Goal: Task Accomplishment & Management: Use online tool/utility

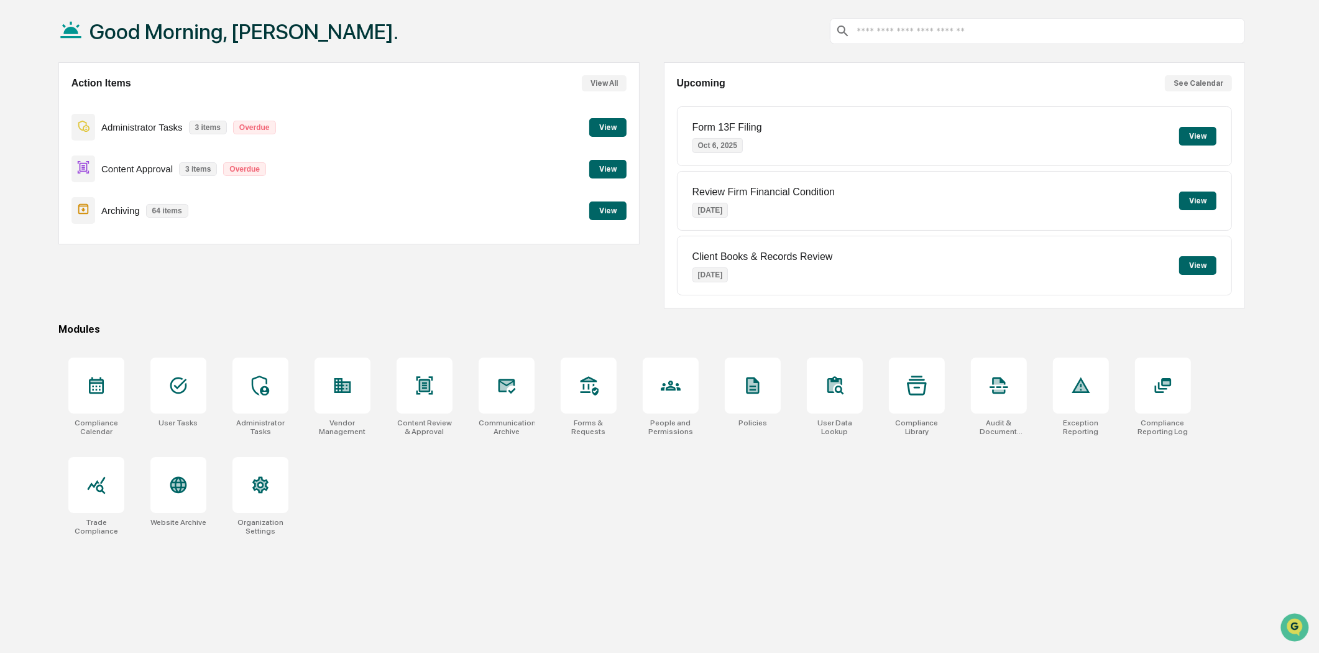
click at [610, 175] on button "View" at bounding box center [607, 169] width 37 height 19
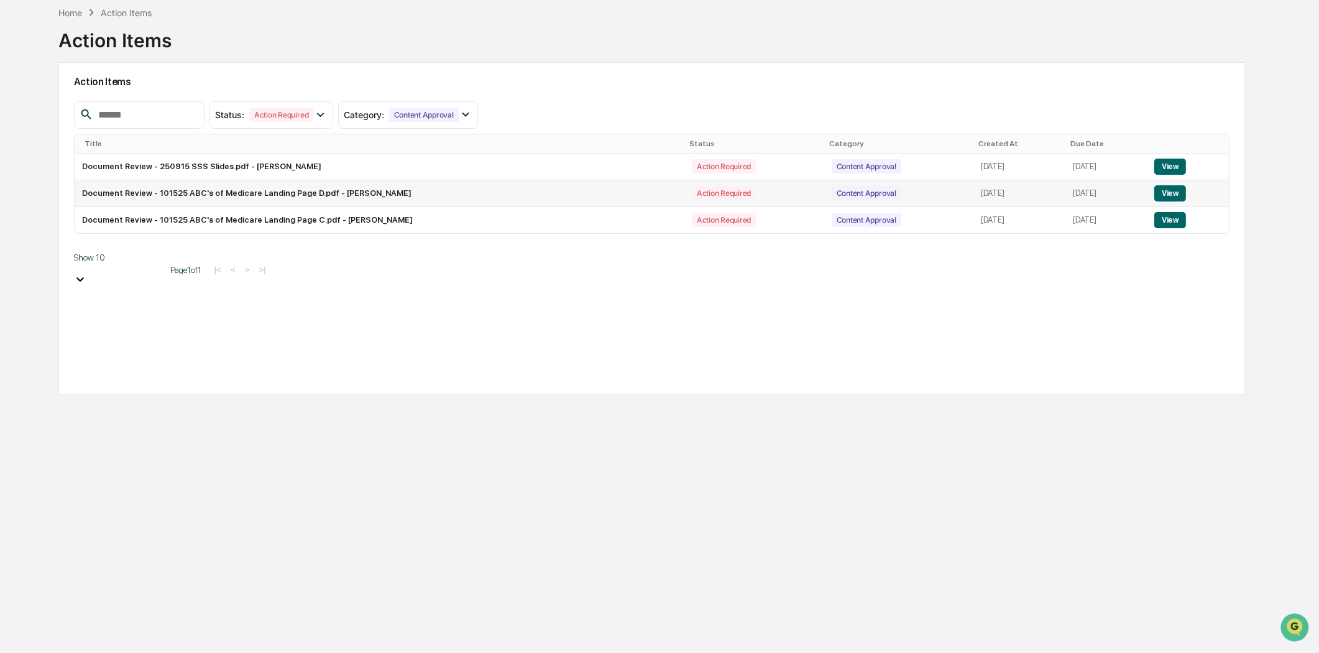
click at [1175, 193] on button "View" at bounding box center [1170, 193] width 32 height 16
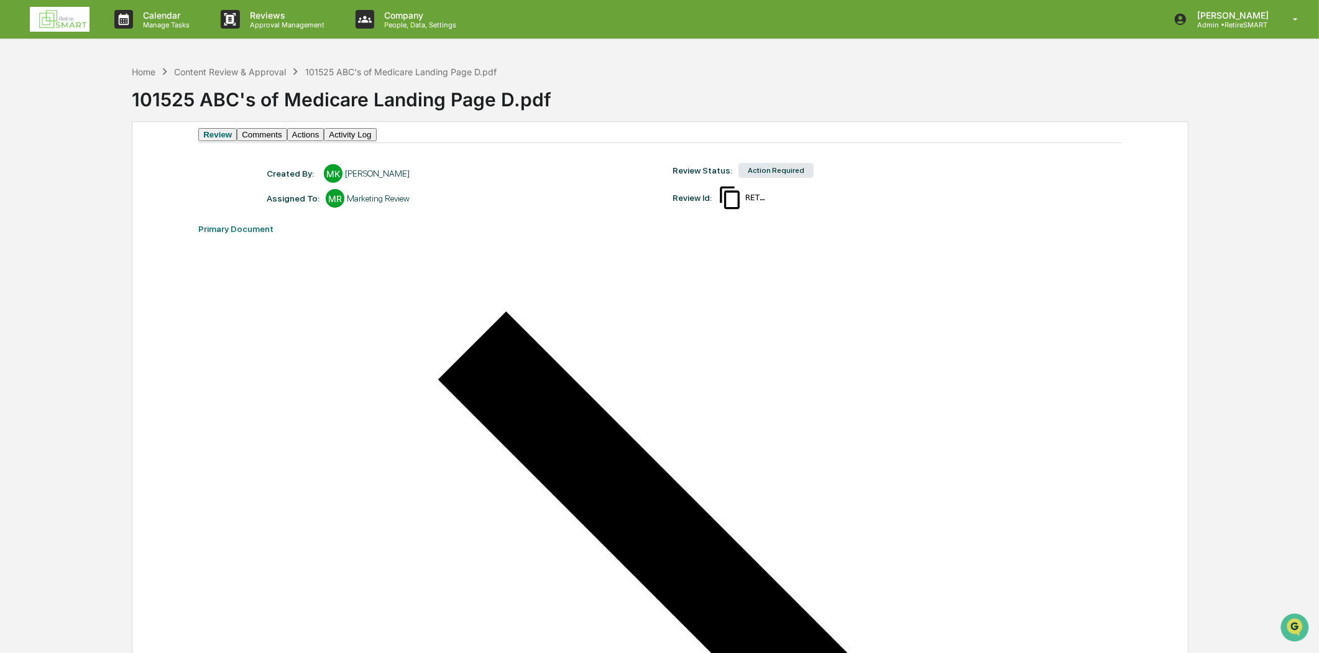
click at [48, 21] on img at bounding box center [60, 19] width 60 height 25
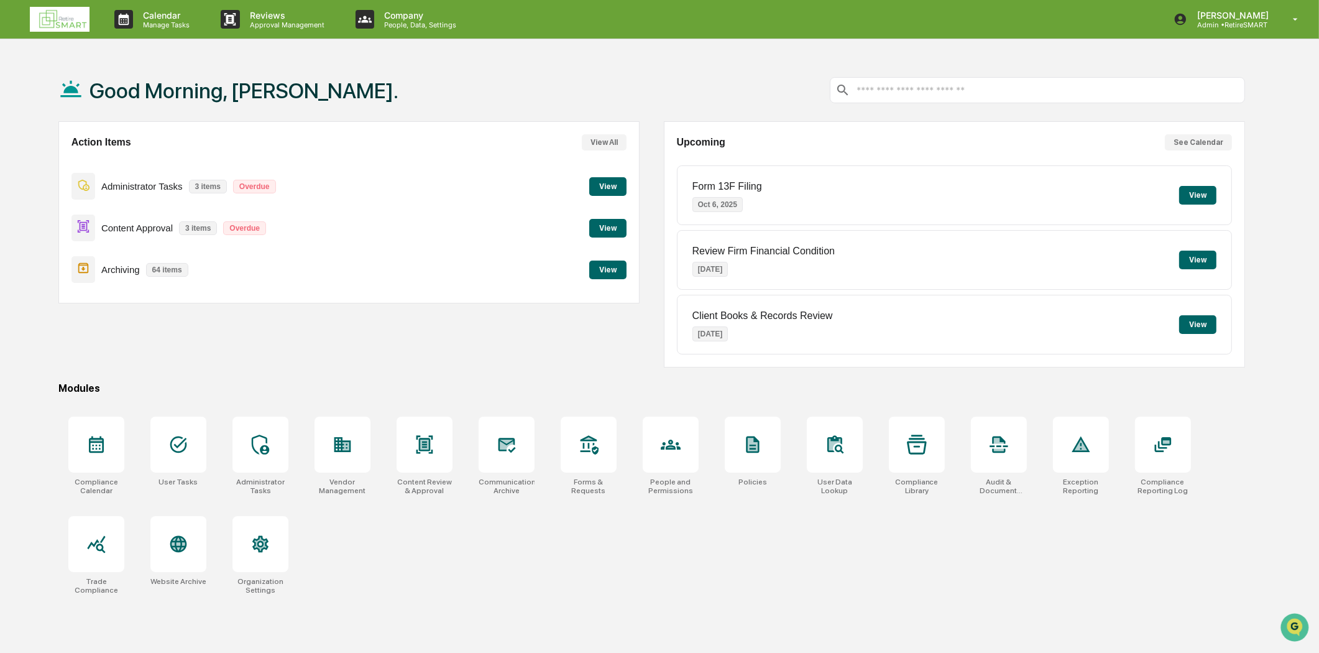
click at [600, 226] on button "View" at bounding box center [607, 228] width 37 height 19
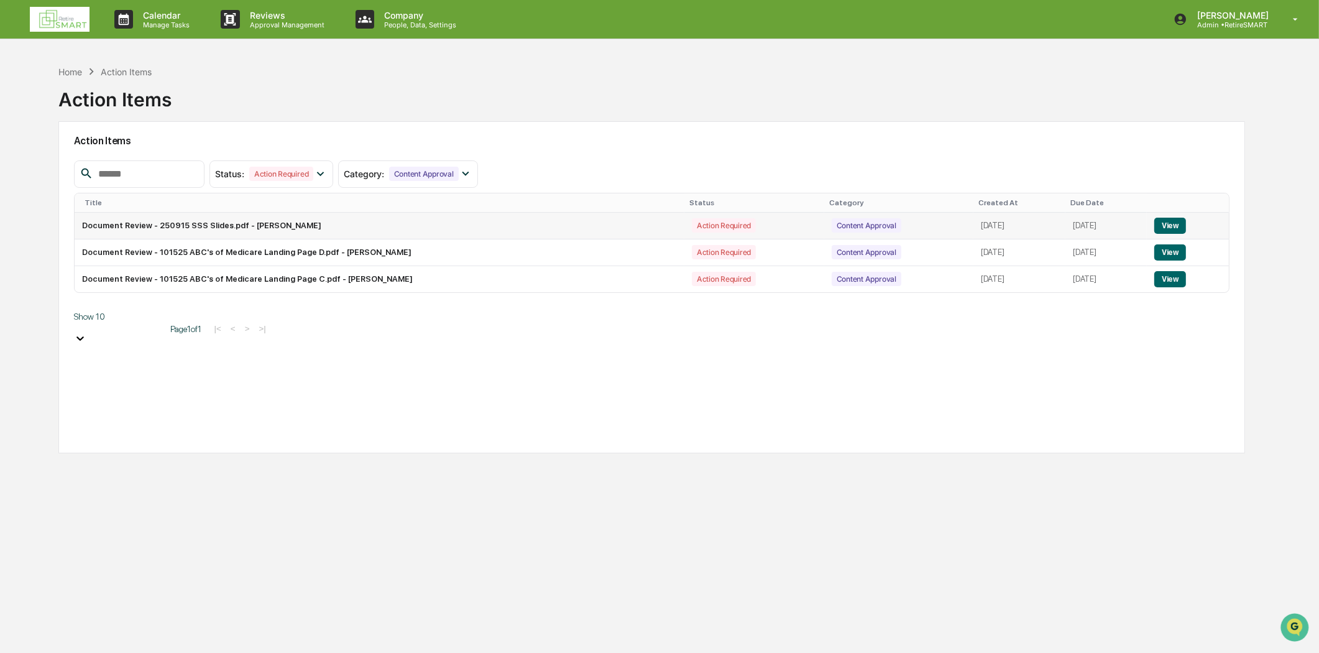
click at [264, 228] on td "Document Review - 250915 SSS Slides.pdf - [PERSON_NAME]" at bounding box center [380, 226] width 610 height 27
click at [1179, 223] on button "View" at bounding box center [1170, 226] width 32 height 16
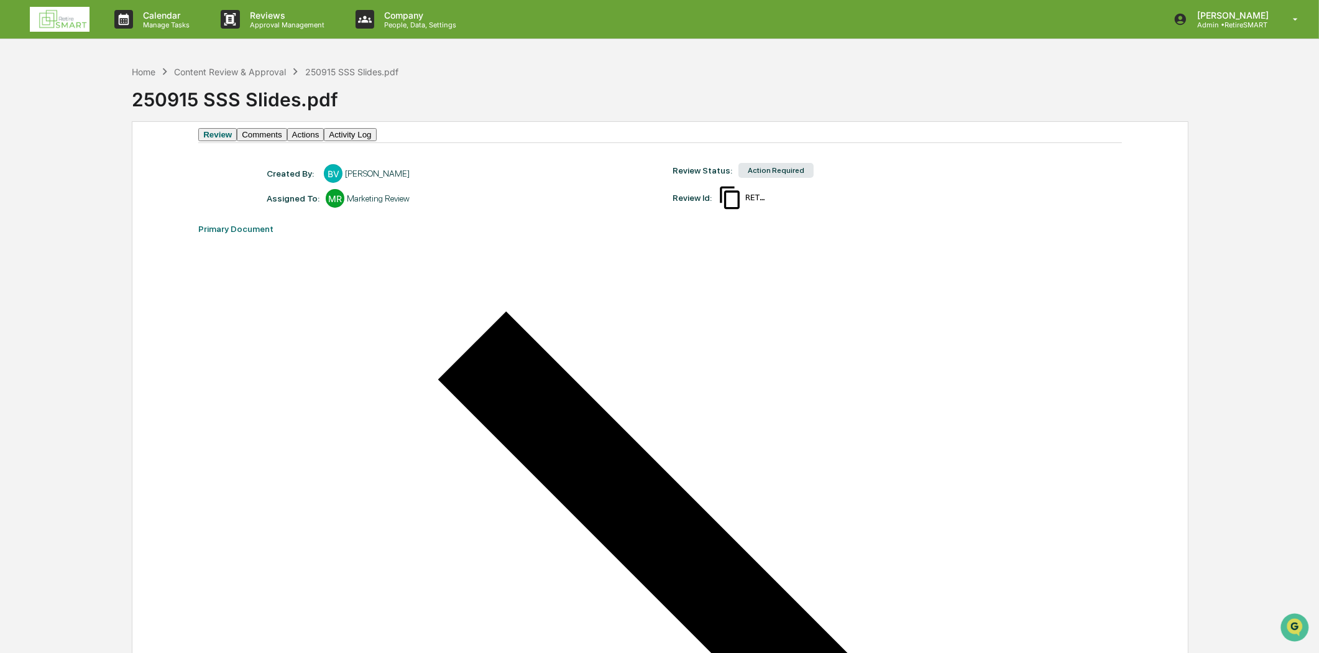
click at [278, 141] on button "Comments" at bounding box center [262, 134] width 50 height 13
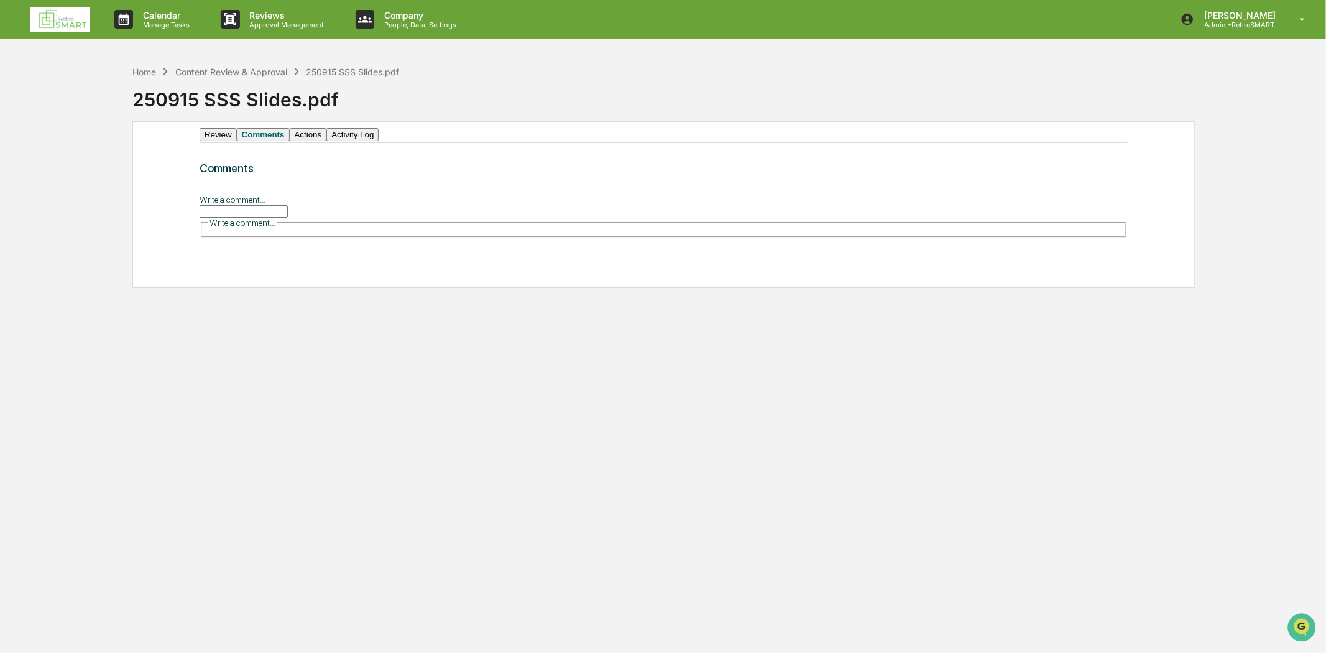
click at [327, 141] on button "Actions" at bounding box center [308, 134] width 37 height 13
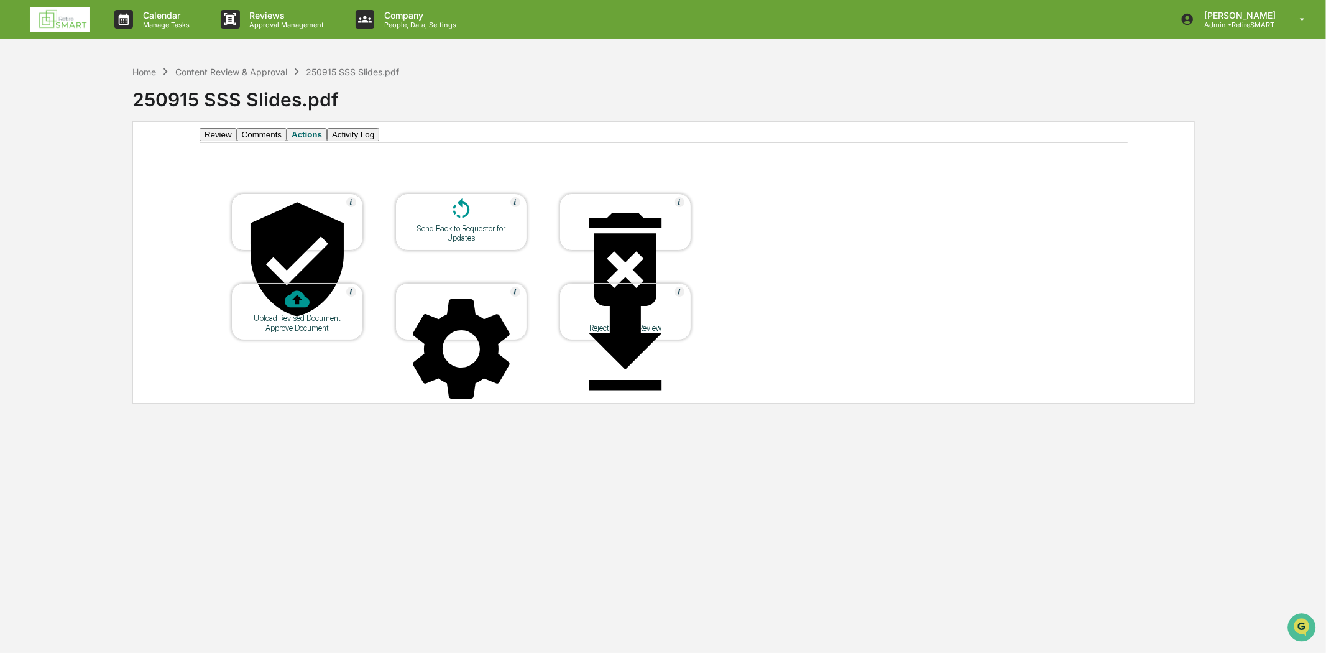
click at [212, 139] on button "Review" at bounding box center [218, 134] width 37 height 13
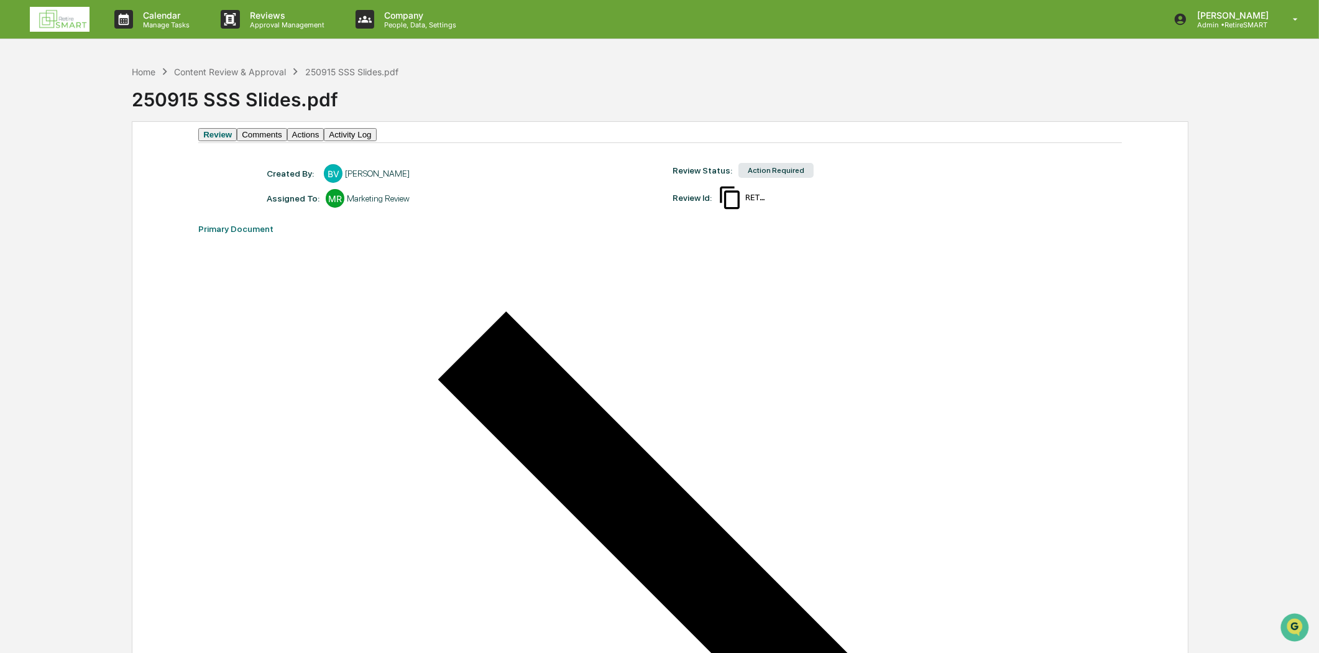
click at [60, 17] on img at bounding box center [60, 19] width 60 height 25
